Goal: Task Accomplishment & Management: Use online tool/utility

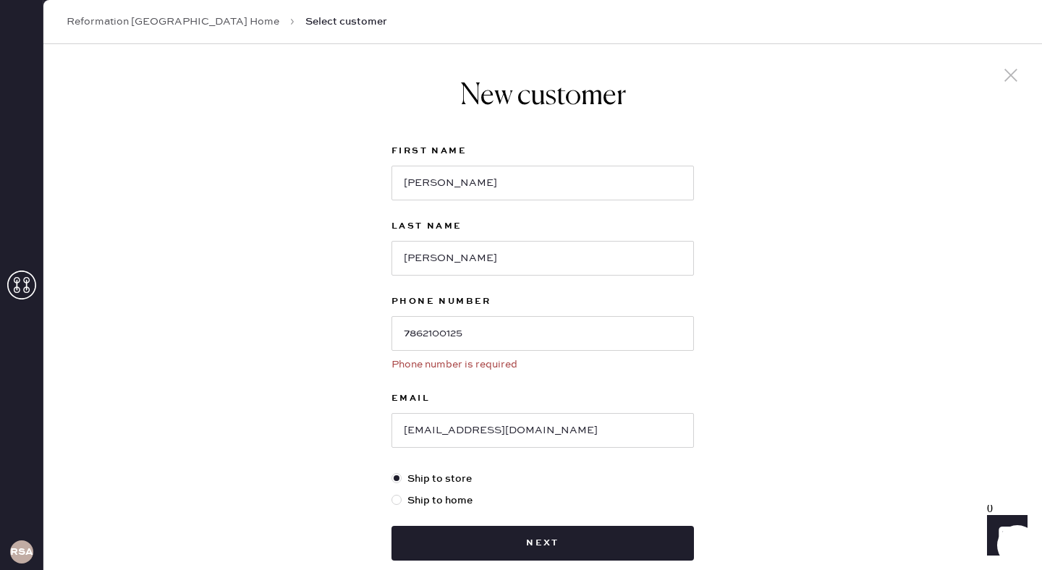
scroll to position [4, 0]
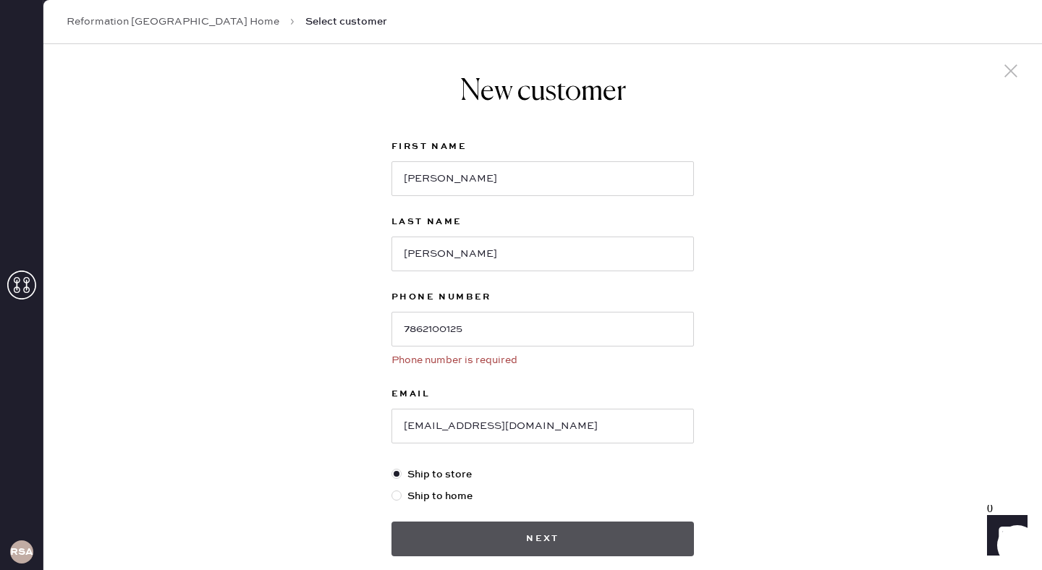
type input "7862100125"
click at [558, 534] on button "Next" at bounding box center [543, 539] width 303 height 35
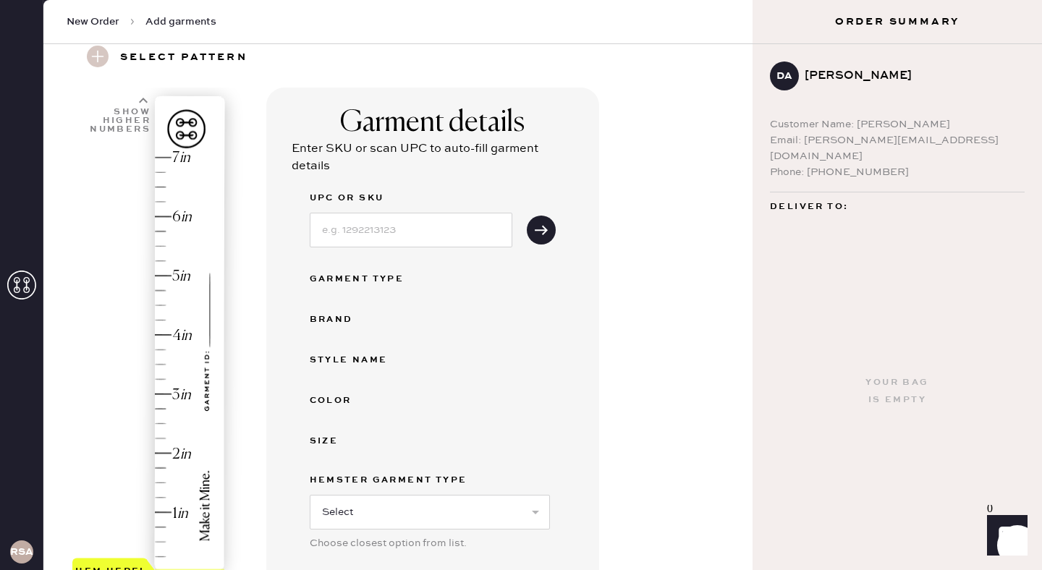
scroll to position [41, 0]
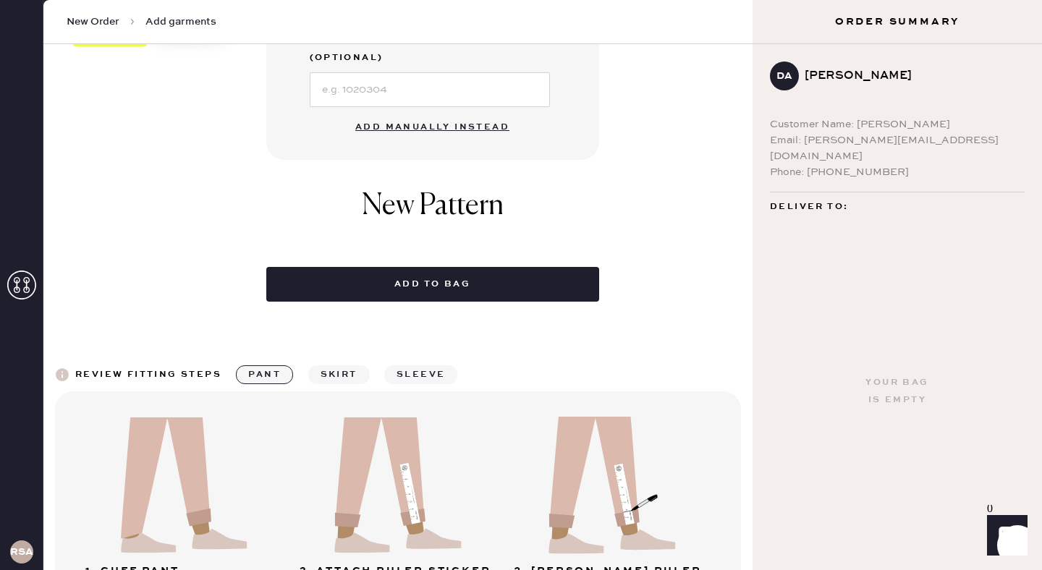
click at [479, 113] on button "Add manually instead" at bounding box center [433, 127] width 172 height 29
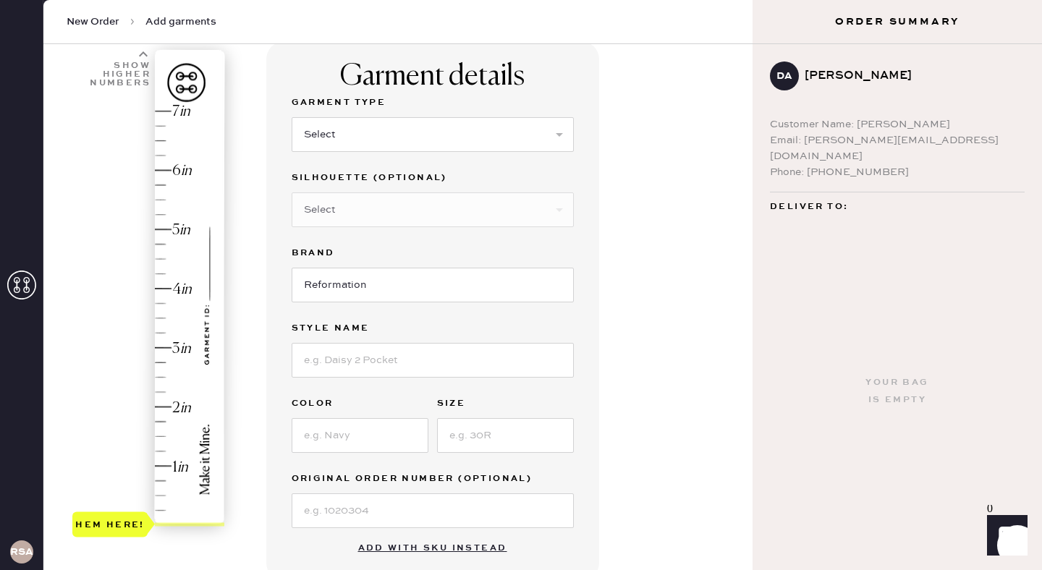
scroll to position [102, 0]
click at [161, 439] on div "Hem here!" at bounding box center [149, 319] width 154 height 427
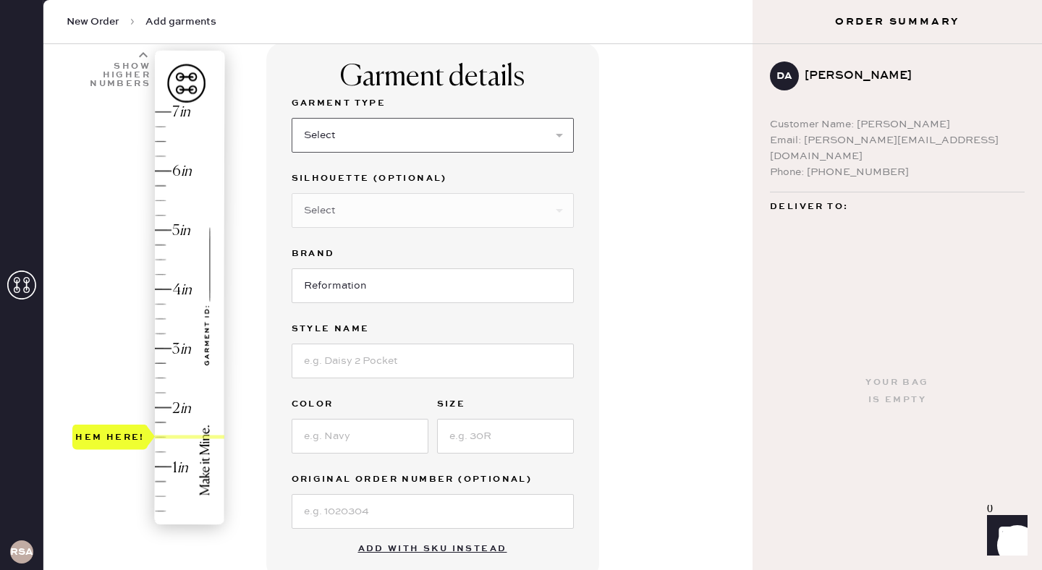
click at [400, 130] on select "Select Basic Skirt Jeans Leggings Pants Shorts Basic Sleeved Dress Basic Sleeve…" at bounding box center [433, 135] width 282 height 35
select select "4"
click at [292, 118] on select "Select Basic Skirt Jeans Leggings Pants Shorts Basic Sleeved Dress Basic Sleeve…" at bounding box center [433, 135] width 282 height 35
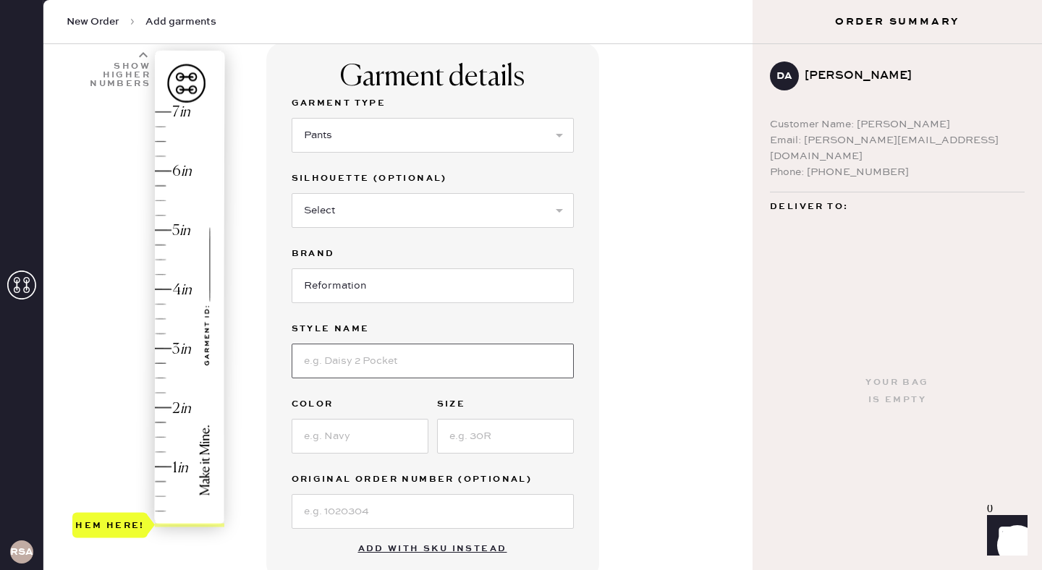
click at [397, 365] on input at bounding box center [433, 361] width 282 height 35
type input "Vida Low Rise Pant"
click at [370, 446] on input at bounding box center [360, 436] width 137 height 35
type input "Dune Stripe"
click at [484, 427] on input at bounding box center [505, 436] width 137 height 35
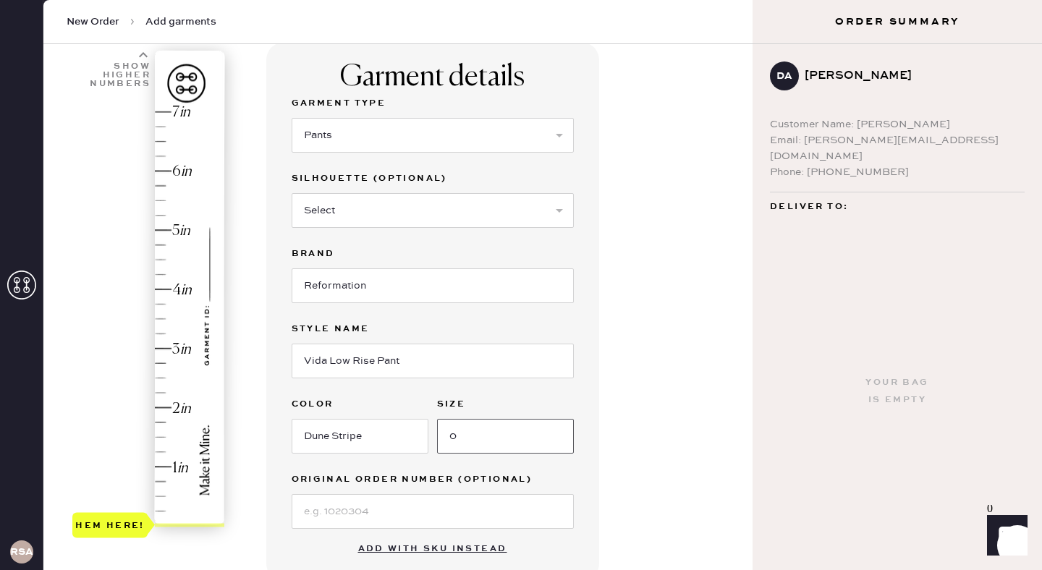
scroll to position [135, 0]
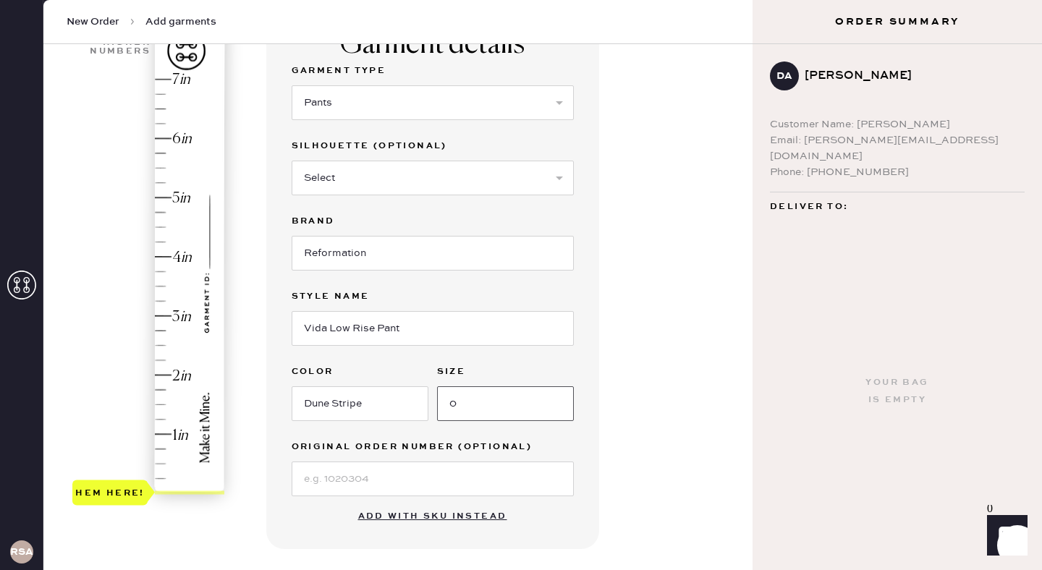
type input "0"
type input "1.5"
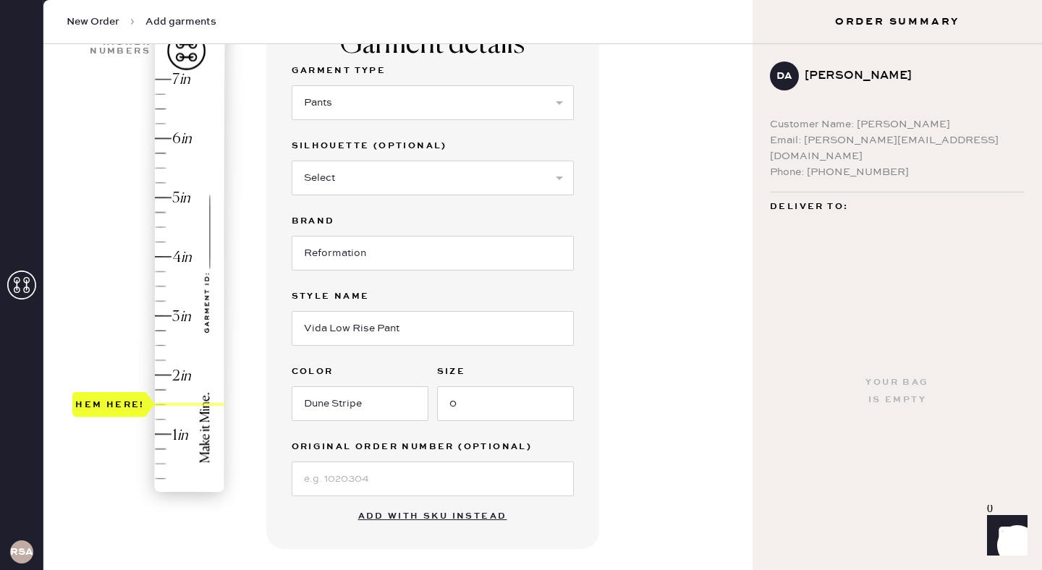
click at [159, 405] on div "Hem here!" at bounding box center [149, 286] width 154 height 427
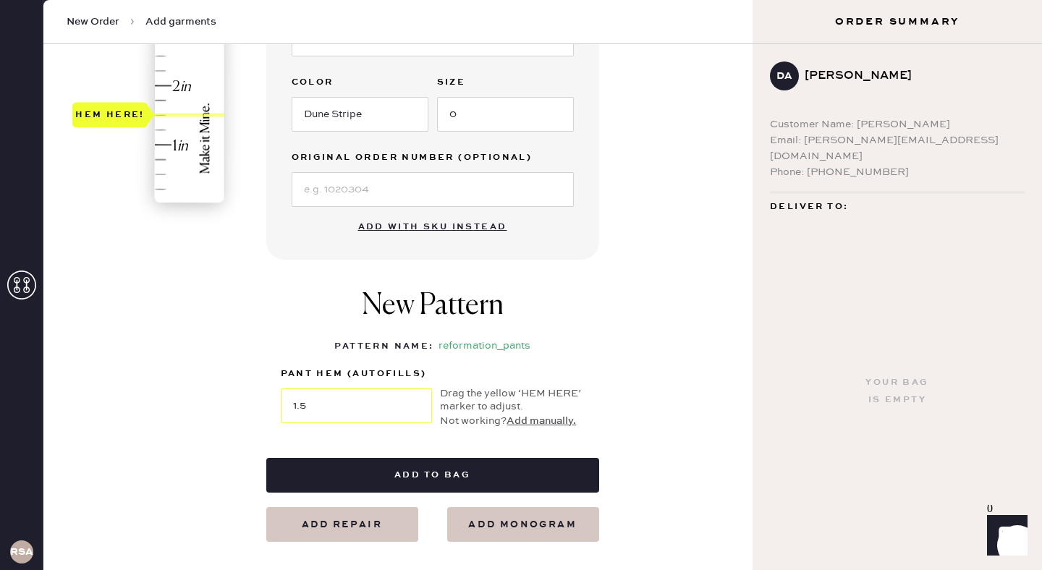
scroll to position [500, 0]
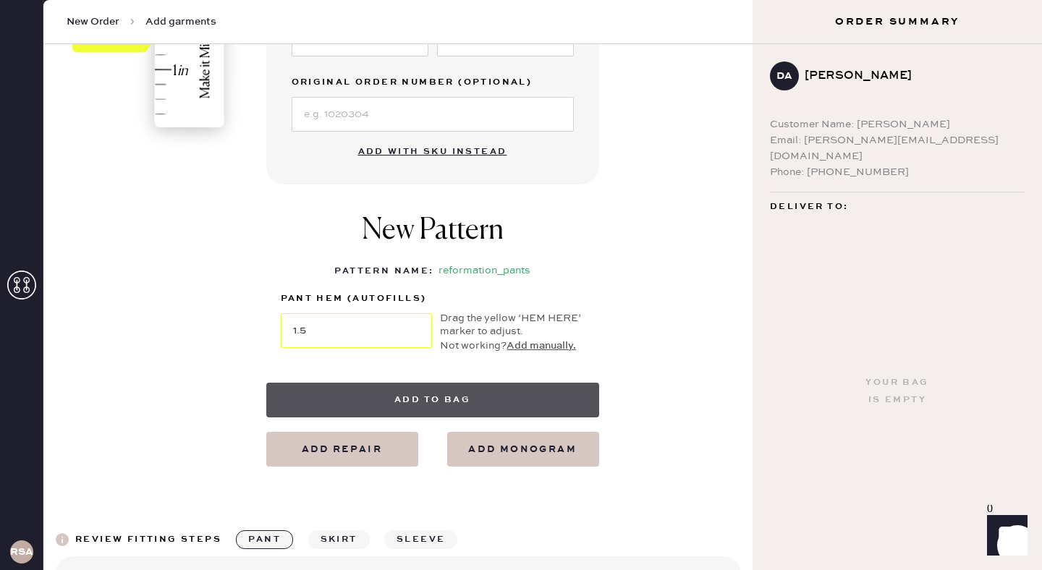
click at [428, 396] on button "Add to bag" at bounding box center [432, 400] width 333 height 35
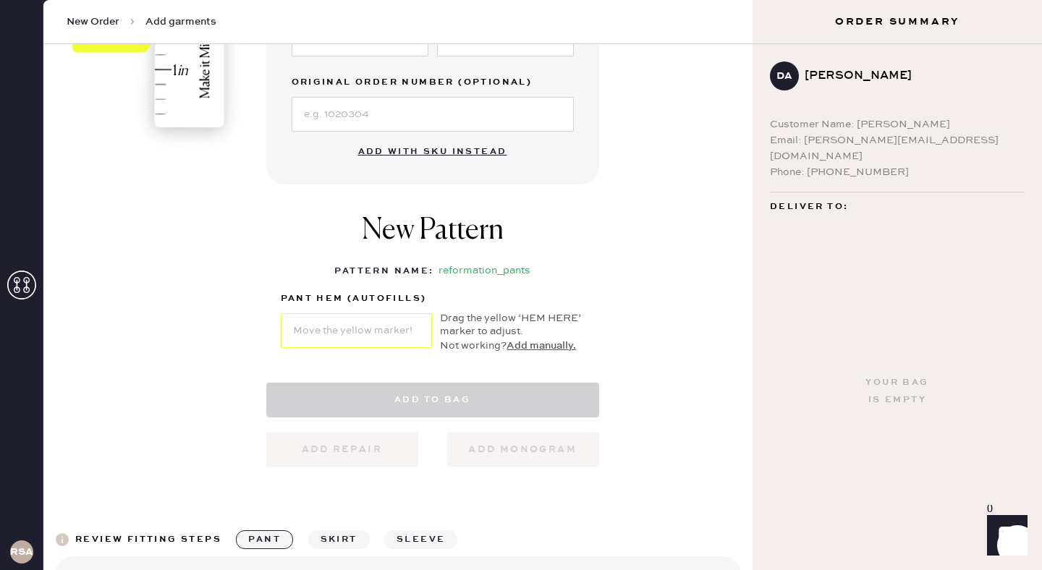
select select "4"
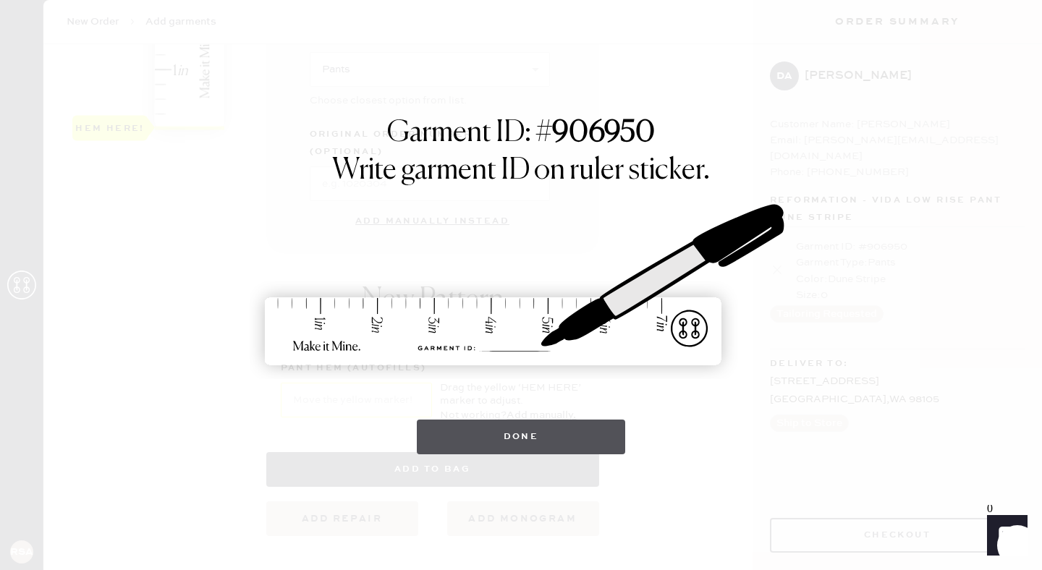
click at [539, 429] on button "Done" at bounding box center [521, 437] width 209 height 35
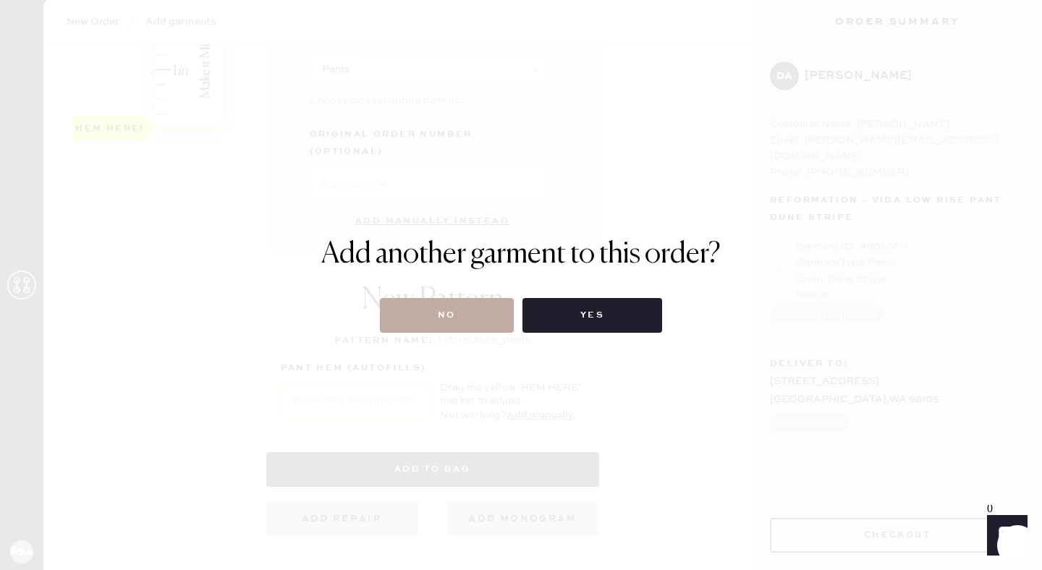
click at [474, 308] on button "No" at bounding box center [447, 315] width 134 height 35
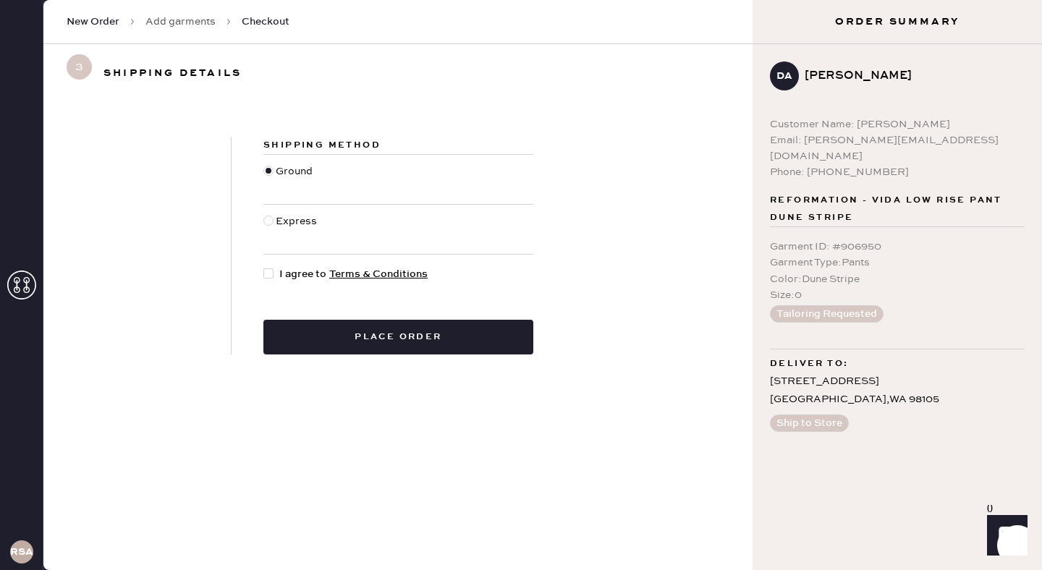
click at [306, 278] on span "I agree to Terms & Conditions" at bounding box center [353, 274] width 148 height 16
click at [264, 267] on input "I agree to Terms & Conditions" at bounding box center [264, 266] width 1 height 1
checkbox input "true"
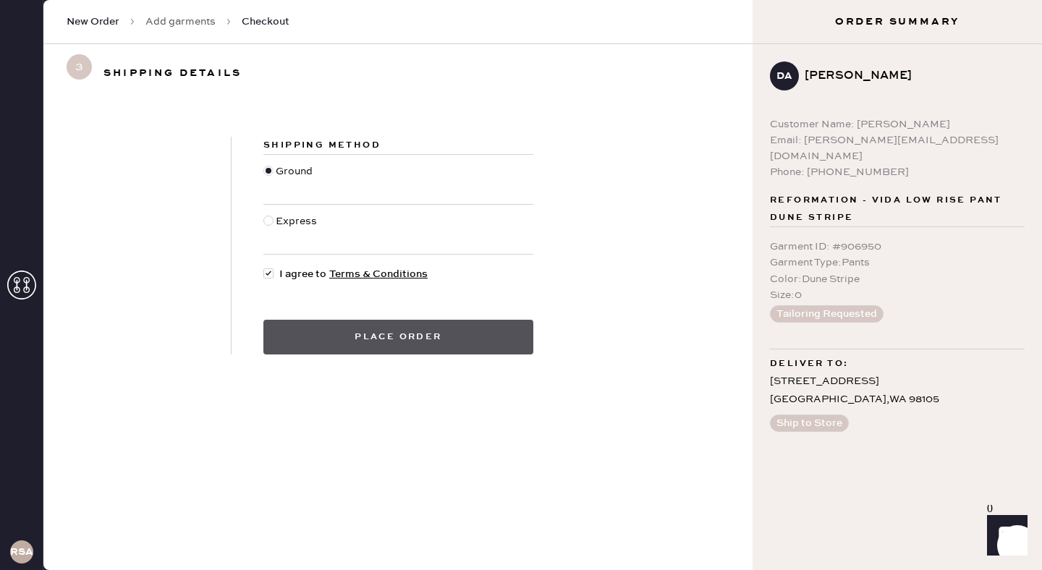
click at [368, 337] on button "Place order" at bounding box center [399, 337] width 270 height 35
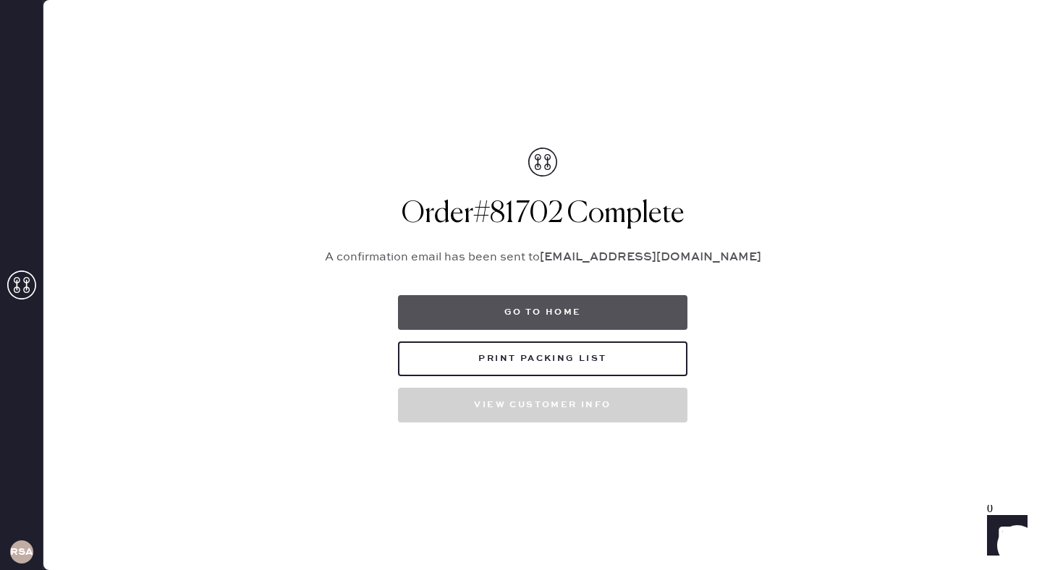
click at [528, 300] on button "Go to home" at bounding box center [543, 312] width 290 height 35
